Goal: Task Accomplishment & Management: Manage account settings

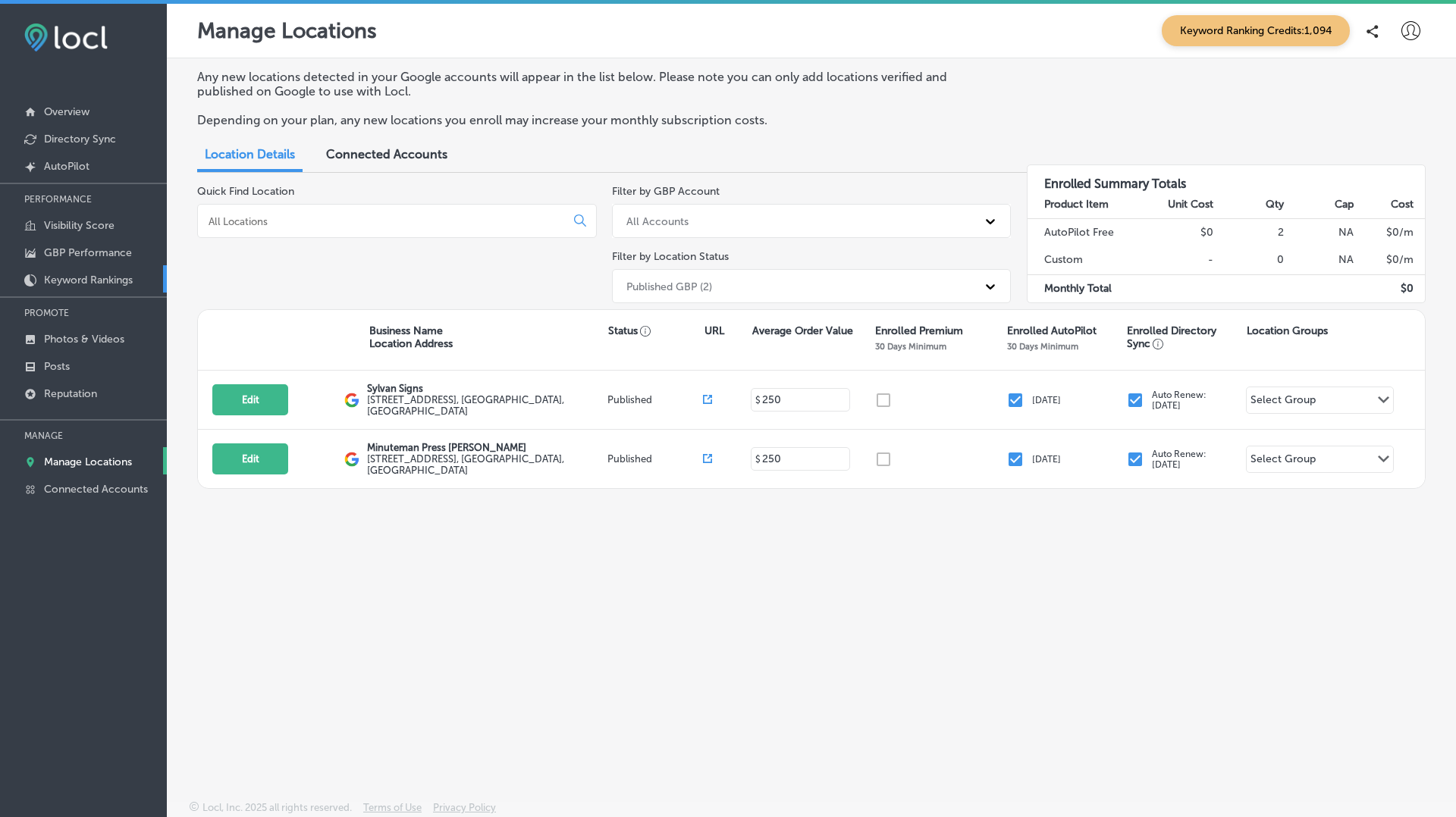
click at [72, 278] on p "Keyword Rankings" at bounding box center [88, 280] width 89 height 13
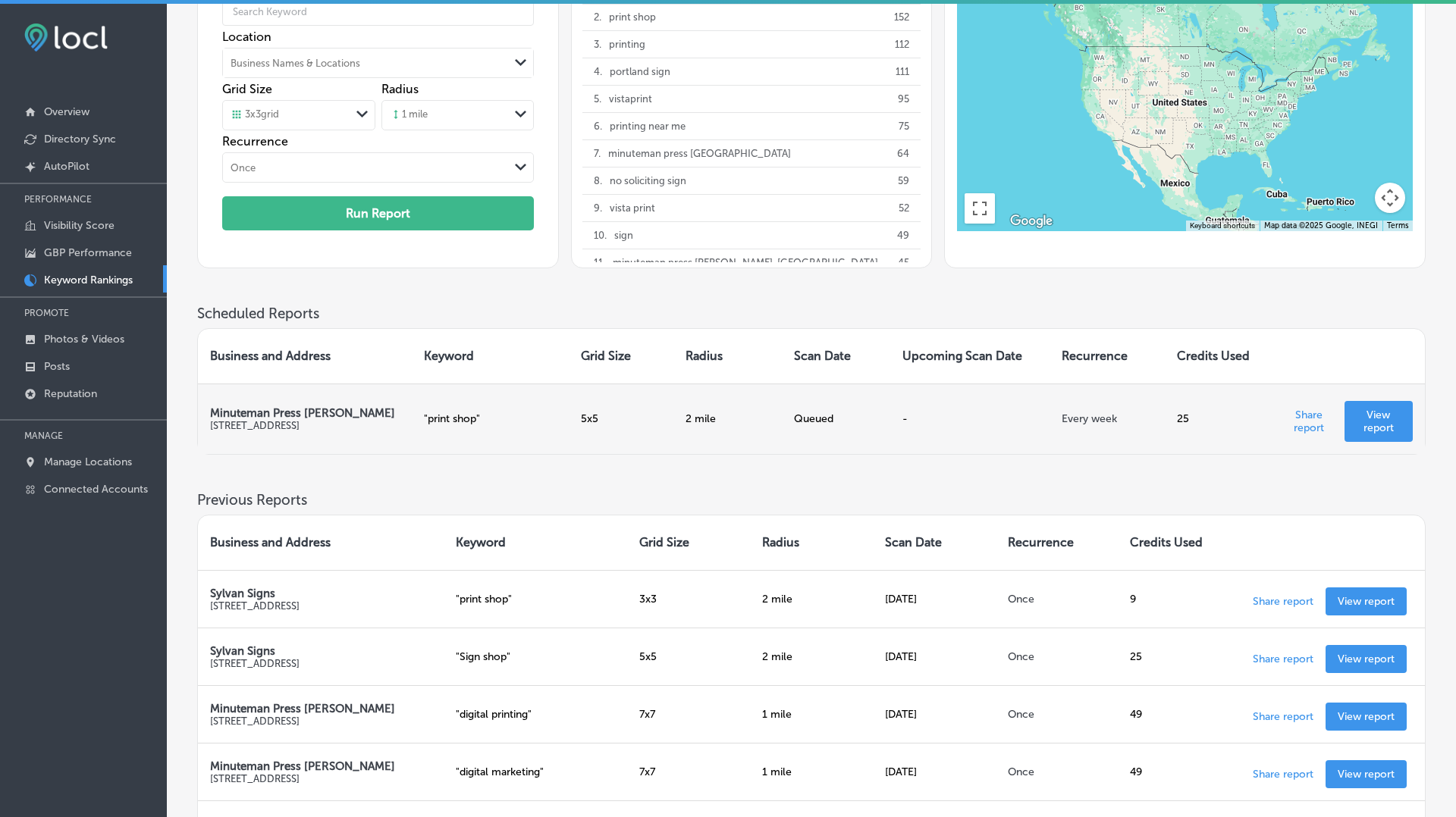
scroll to position [146, 0]
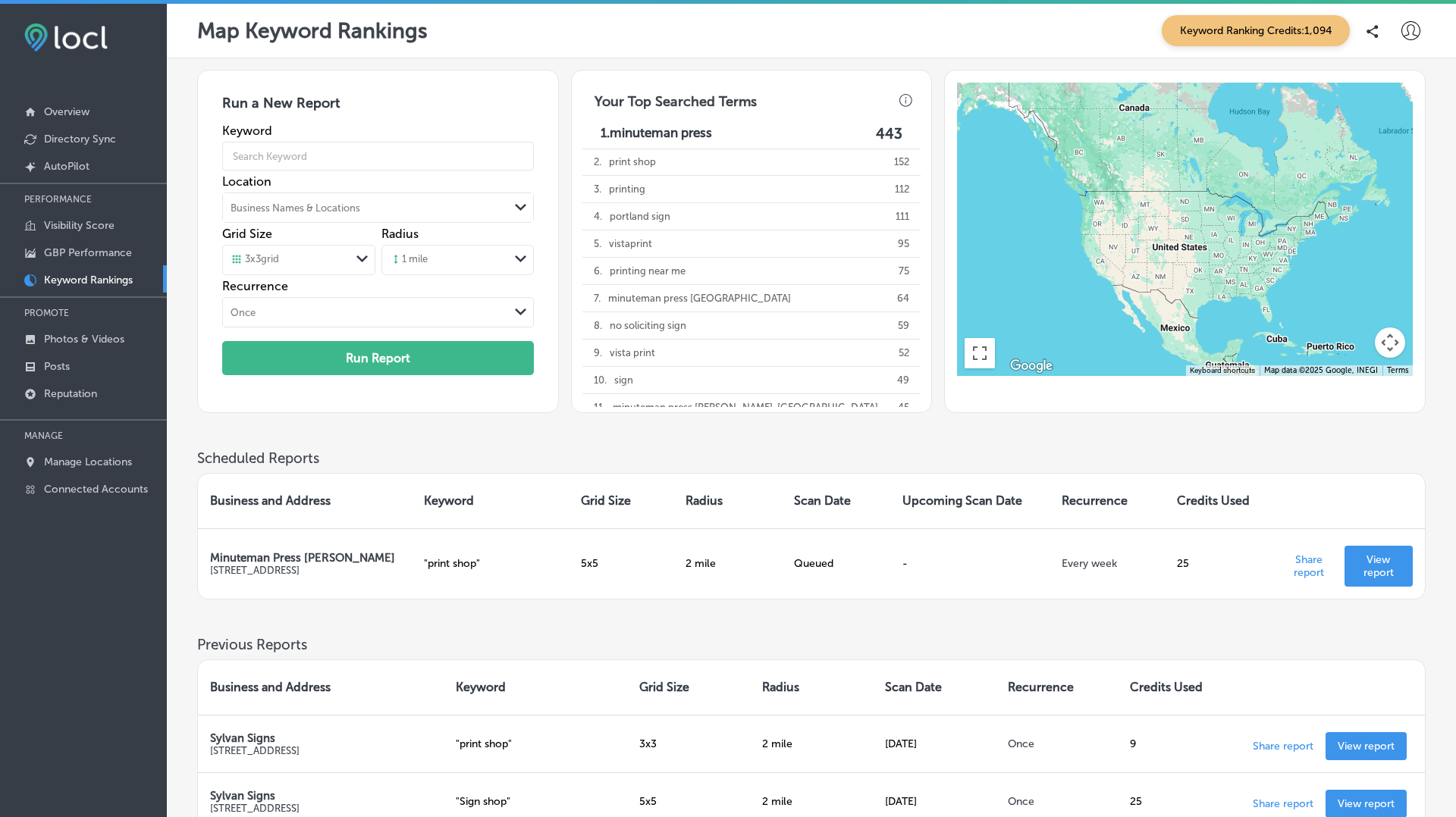
click at [1321, 30] on span "Keyword Ranking Credits: 1,094" at bounding box center [1255, 31] width 188 height 31
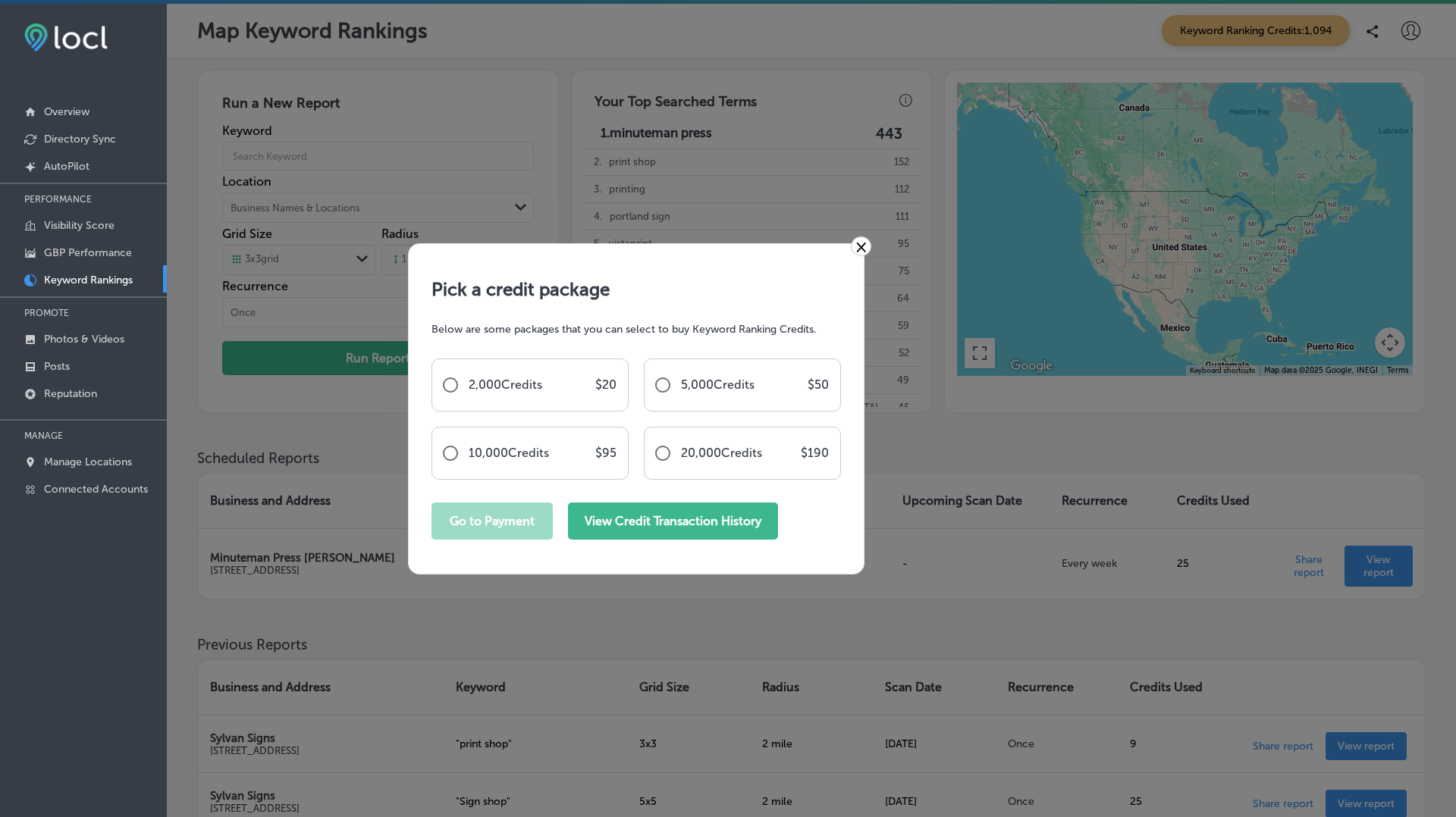
click at [675, 526] on button "View Credit Transaction History" at bounding box center [673, 520] width 210 height 37
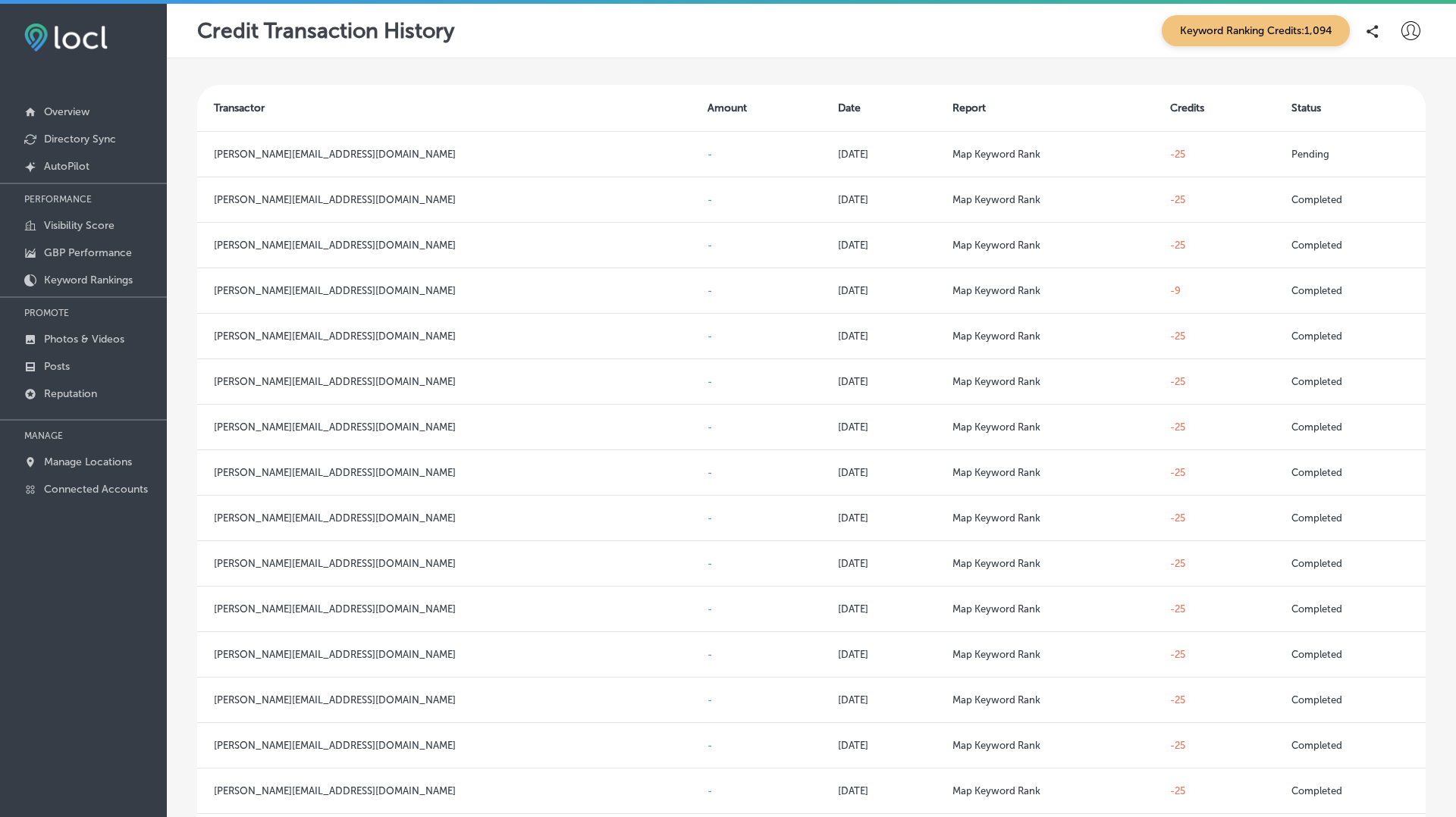
click at [1416, 37] on icon at bounding box center [1411, 31] width 19 height 19
click at [1382, 157] on p "Log Out" at bounding box center [1378, 163] width 46 height 18
